Goal: Task Accomplishment & Management: Manage account settings

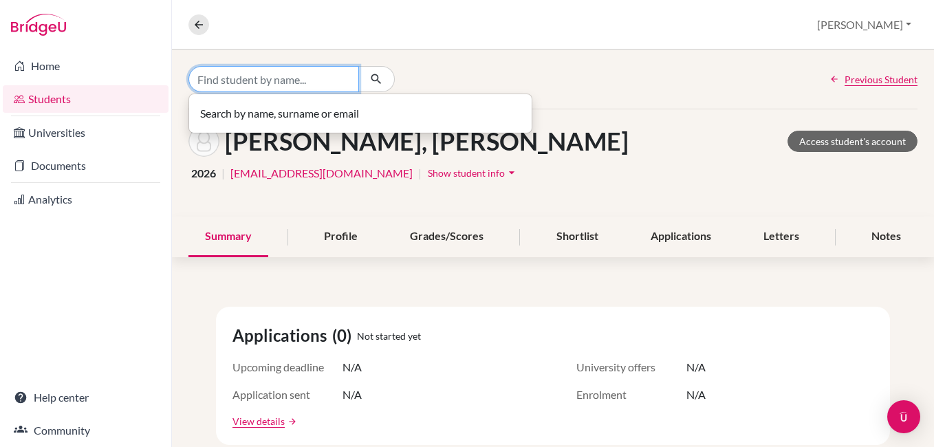
click at [241, 83] on input "Find student by name..." at bounding box center [273, 79] width 171 height 26
type input "david"
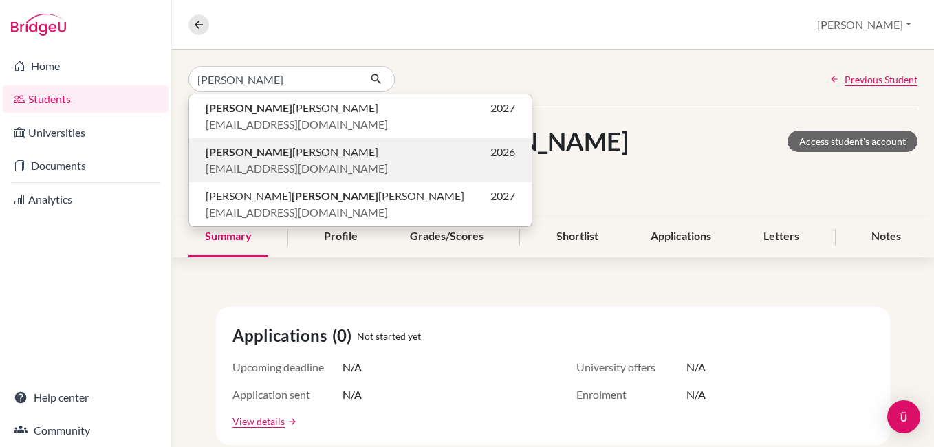
click at [361, 164] on p "mc4401@lamatepec.edu.sv" at bounding box center [360, 168] width 309 height 17
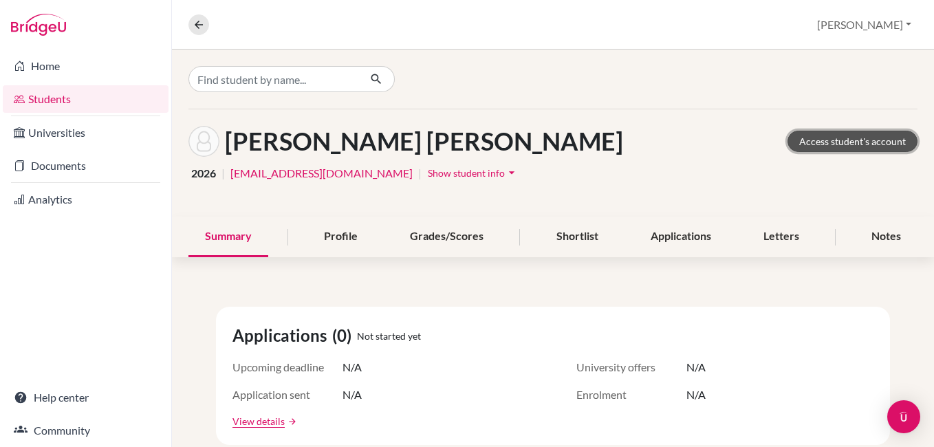
click at [823, 146] on link "Access student's account" at bounding box center [852, 141] width 130 height 21
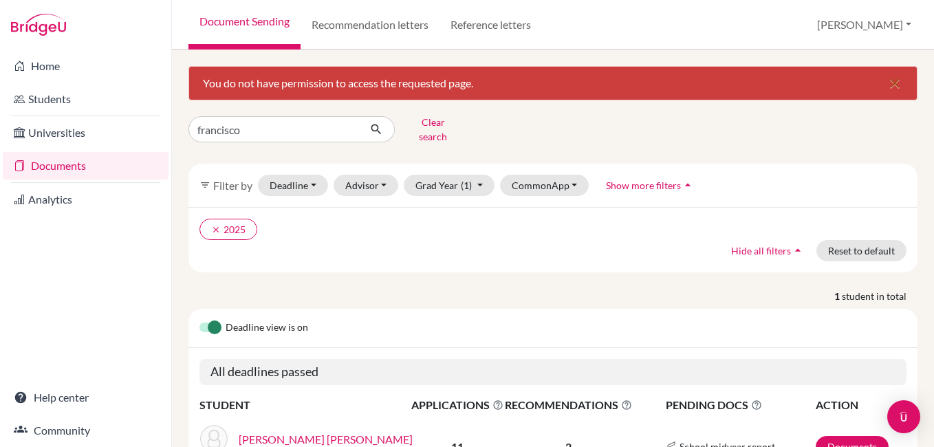
click at [892, 82] on button "close" at bounding box center [895, 83] width 44 height 33
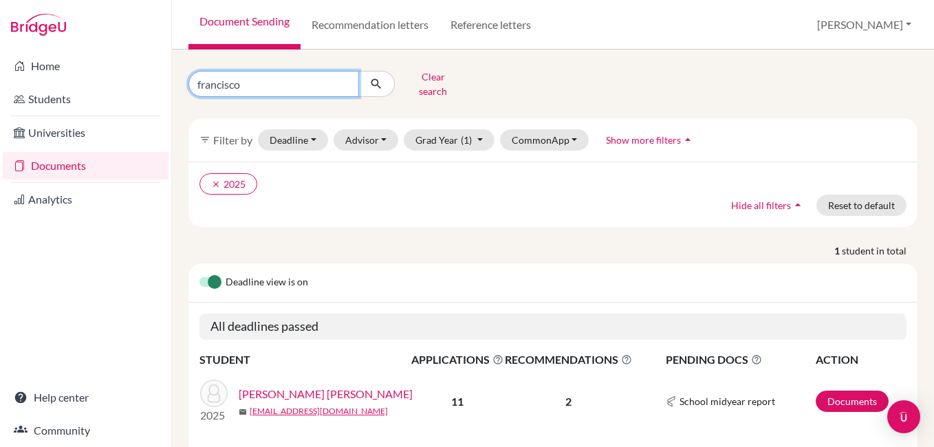
click at [252, 72] on input "francisco" at bounding box center [273, 84] width 171 height 26
click at [346, 80] on input "francisco" at bounding box center [273, 84] width 171 height 26
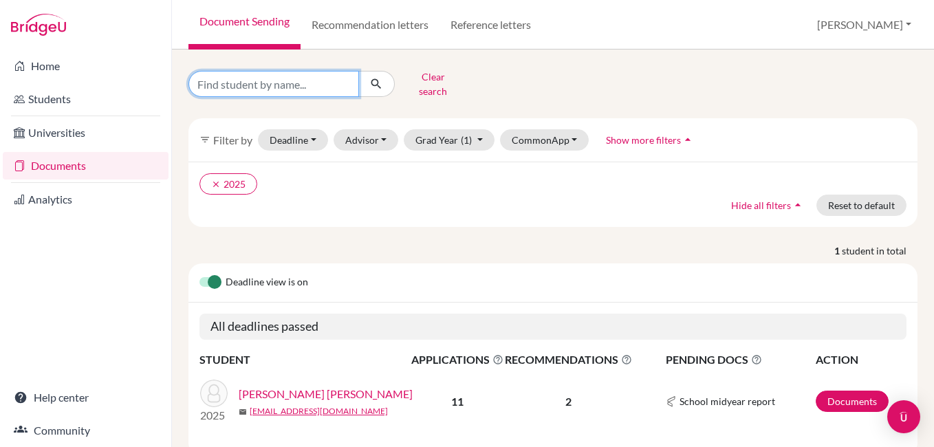
click at [310, 84] on input "Find student by name..." at bounding box center [273, 84] width 171 height 26
type input "david moran"
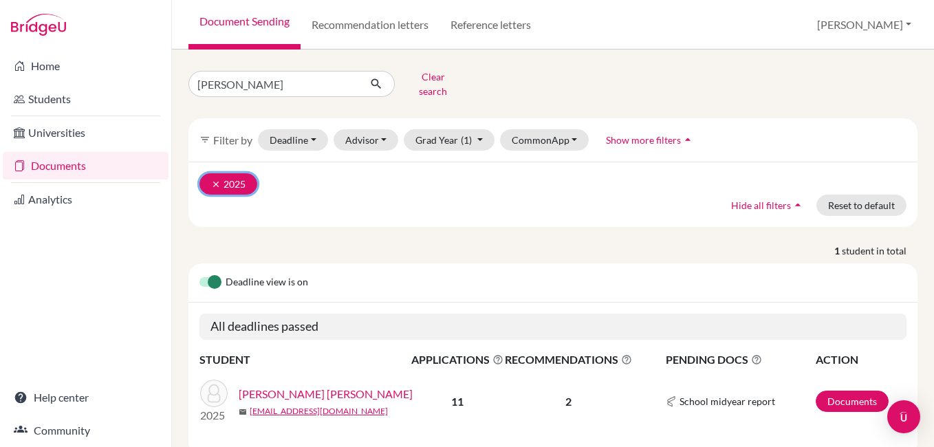
click at [217, 179] on icon "clear" at bounding box center [216, 184] width 10 height 10
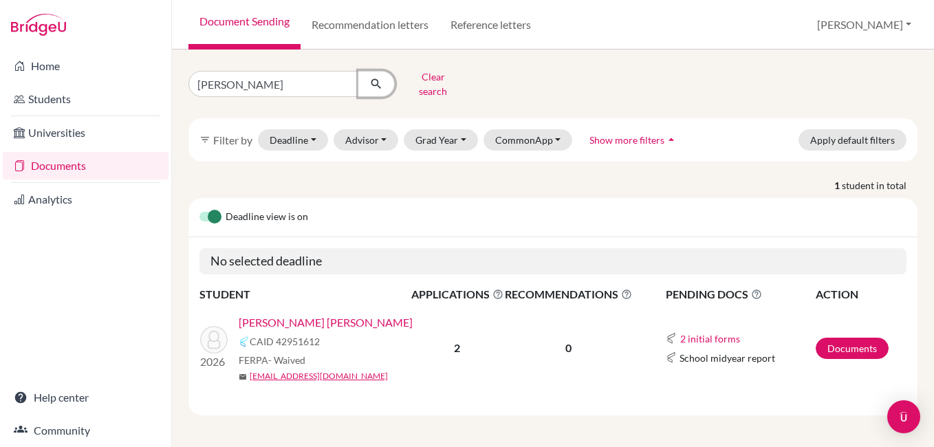
click at [377, 77] on icon "submit" at bounding box center [376, 84] width 14 height 14
click at [377, 314] on link "[PERSON_NAME] [PERSON_NAME]" at bounding box center [326, 322] width 174 height 17
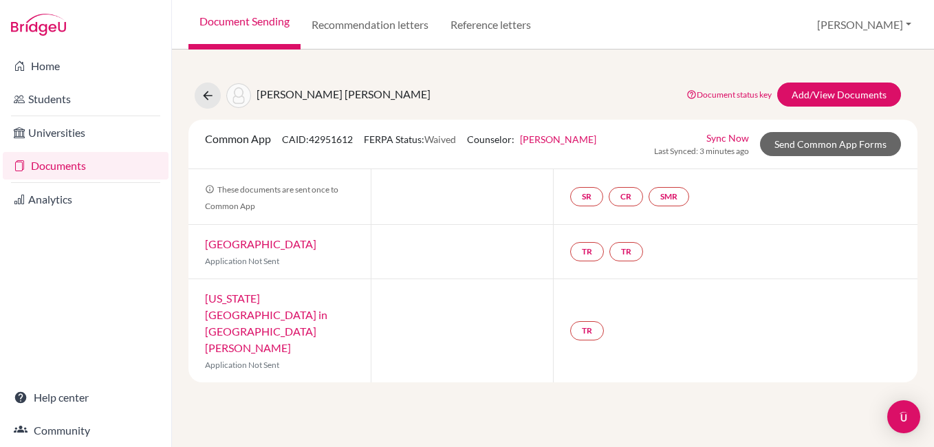
click at [572, 138] on link "Hansel Orellana" at bounding box center [558, 139] width 76 height 12
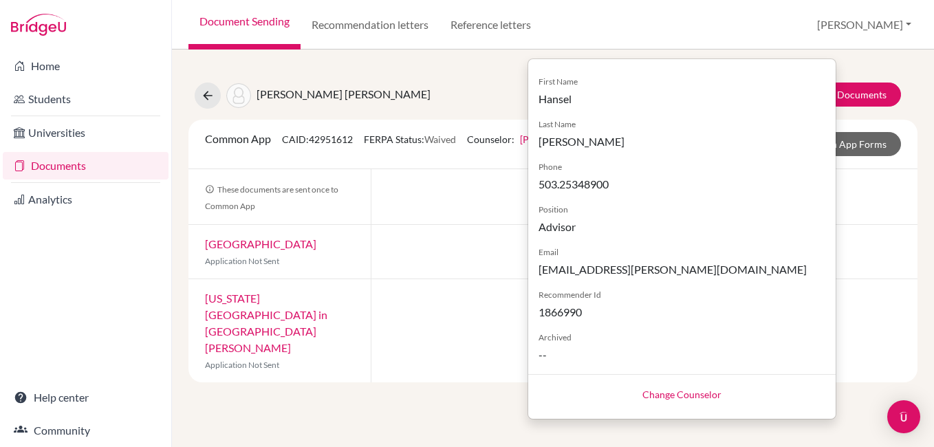
click at [666, 391] on link "Change Counselor" at bounding box center [681, 394] width 79 height 12
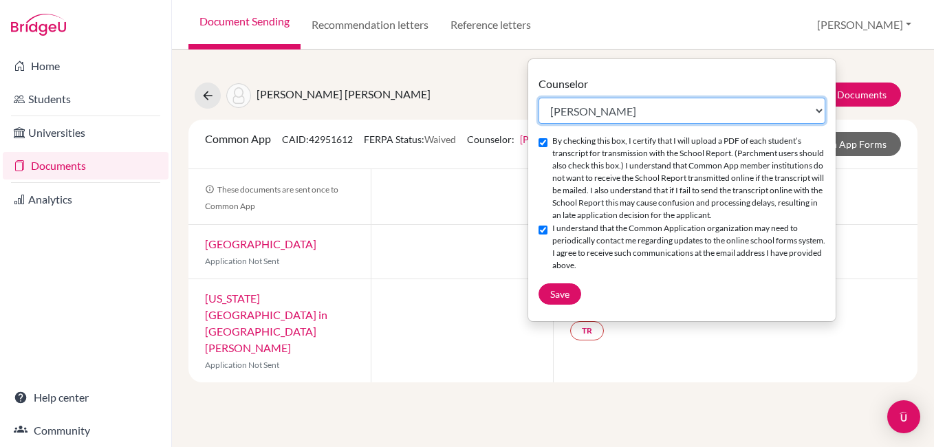
click at [582, 111] on select "Select counselor Adriana Fortin Hansel Orellana" at bounding box center [681, 111] width 287 height 26
select select "253150"
click at [538, 98] on select "Select counselor Adriana Fortin Hansel Orellana" at bounding box center [681, 111] width 287 height 26
checkbox input "false"
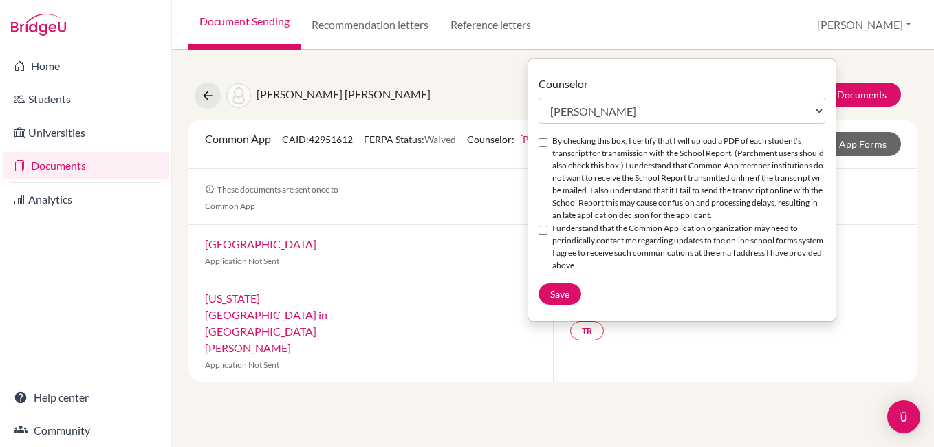
click at [558, 157] on label "By checking this box, I certify that I will upload a PDF of each student’s tran…" at bounding box center [688, 178] width 273 height 87
click at [547, 147] on input "By checking this box, I certify that I will upload a PDF of each student’s tran…" at bounding box center [542, 142] width 9 height 9
checkbox input "true"
click at [553, 242] on label "I understand that the Common Application organization may need to periodically …" at bounding box center [688, 247] width 273 height 50
click at [547, 234] on input "I understand that the Common Application organization may need to periodically …" at bounding box center [542, 230] width 9 height 9
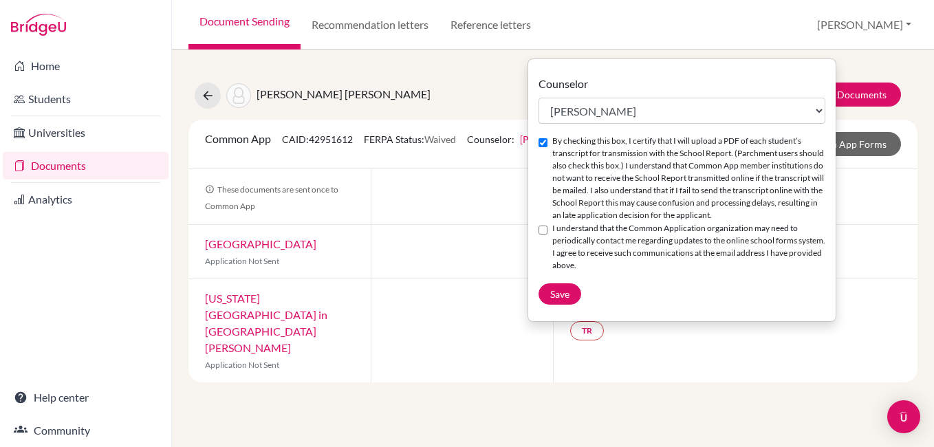
checkbox input "true"
click at [567, 301] on button "Save" at bounding box center [559, 293] width 43 height 21
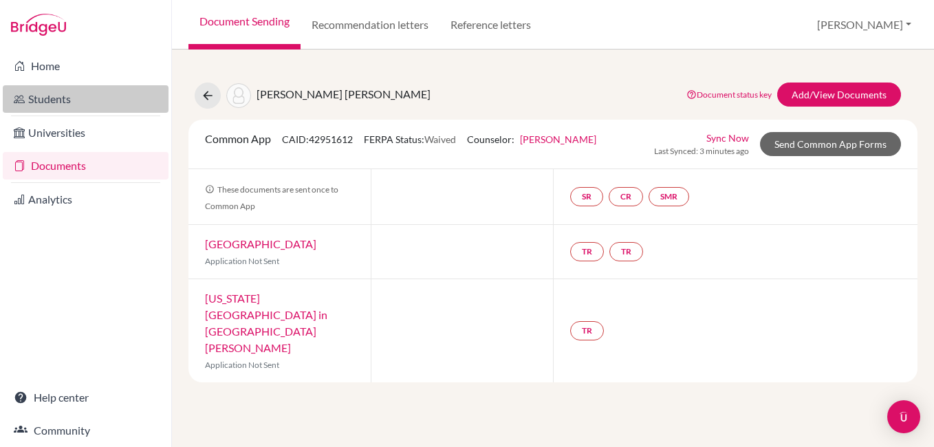
click at [45, 97] on link "Students" at bounding box center [86, 99] width 166 height 28
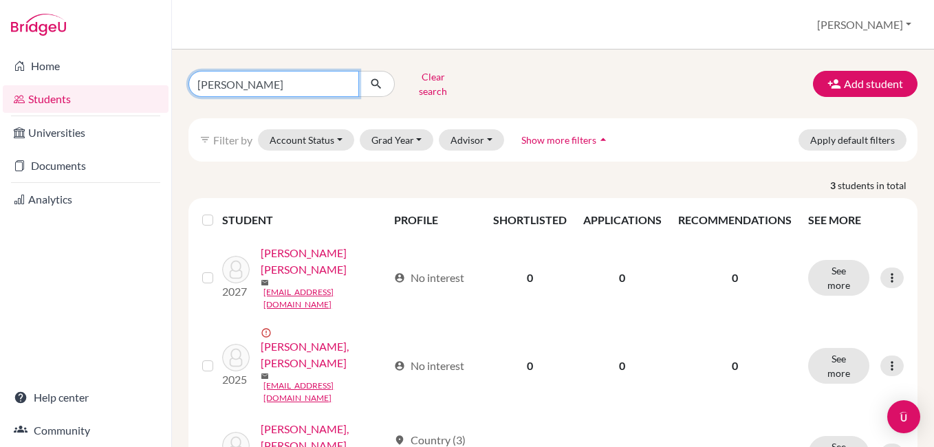
click at [257, 82] on input "[PERSON_NAME]" at bounding box center [273, 84] width 171 height 26
type input "h"
type input "[PERSON_NAME]"
click button "submit" at bounding box center [376, 84] width 36 height 26
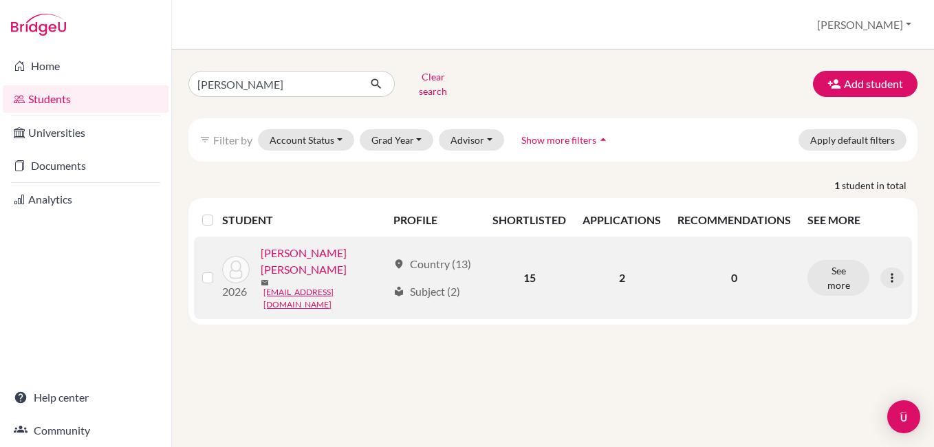
click at [290, 245] on link "[PERSON_NAME] [PERSON_NAME]" at bounding box center [324, 261] width 127 height 33
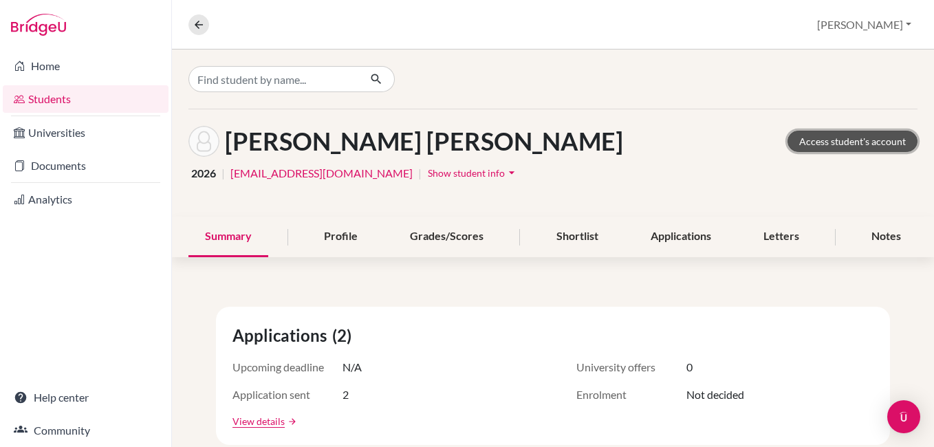
click at [872, 142] on link "Access student's account" at bounding box center [852, 141] width 130 height 21
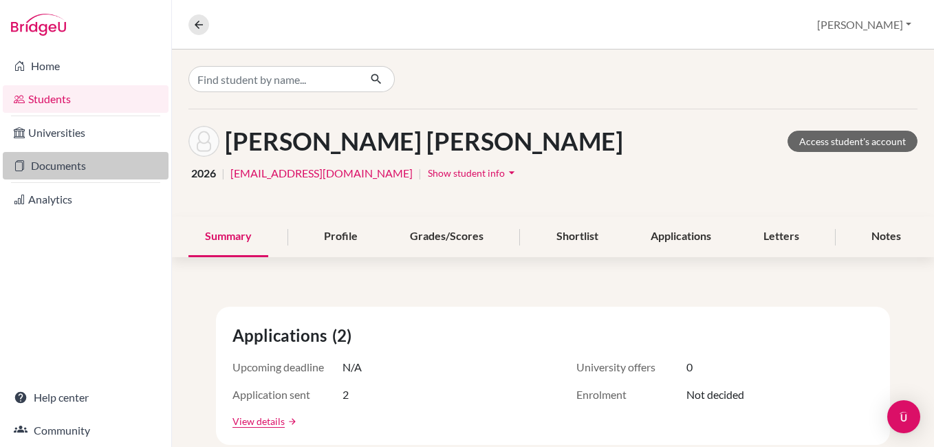
click at [38, 163] on link "Documents" at bounding box center [86, 166] width 166 height 28
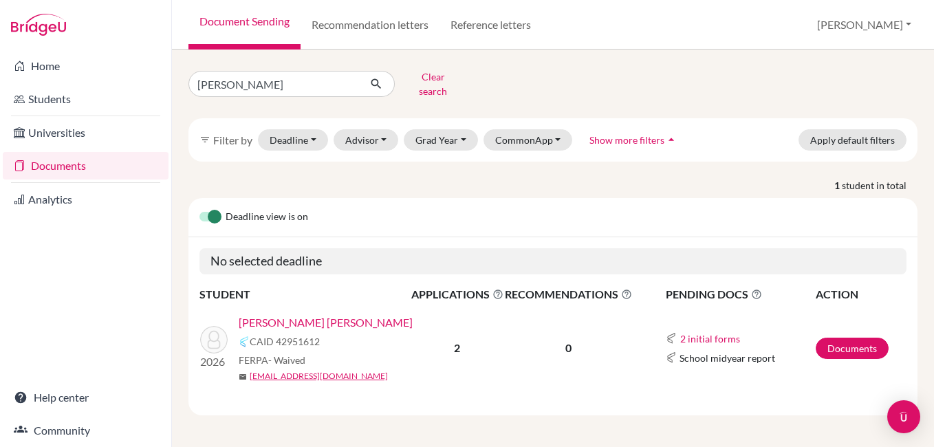
click at [304, 314] on link "[PERSON_NAME] [PERSON_NAME]" at bounding box center [326, 322] width 174 height 17
